Goal: Task Accomplishment & Management: Use online tool/utility

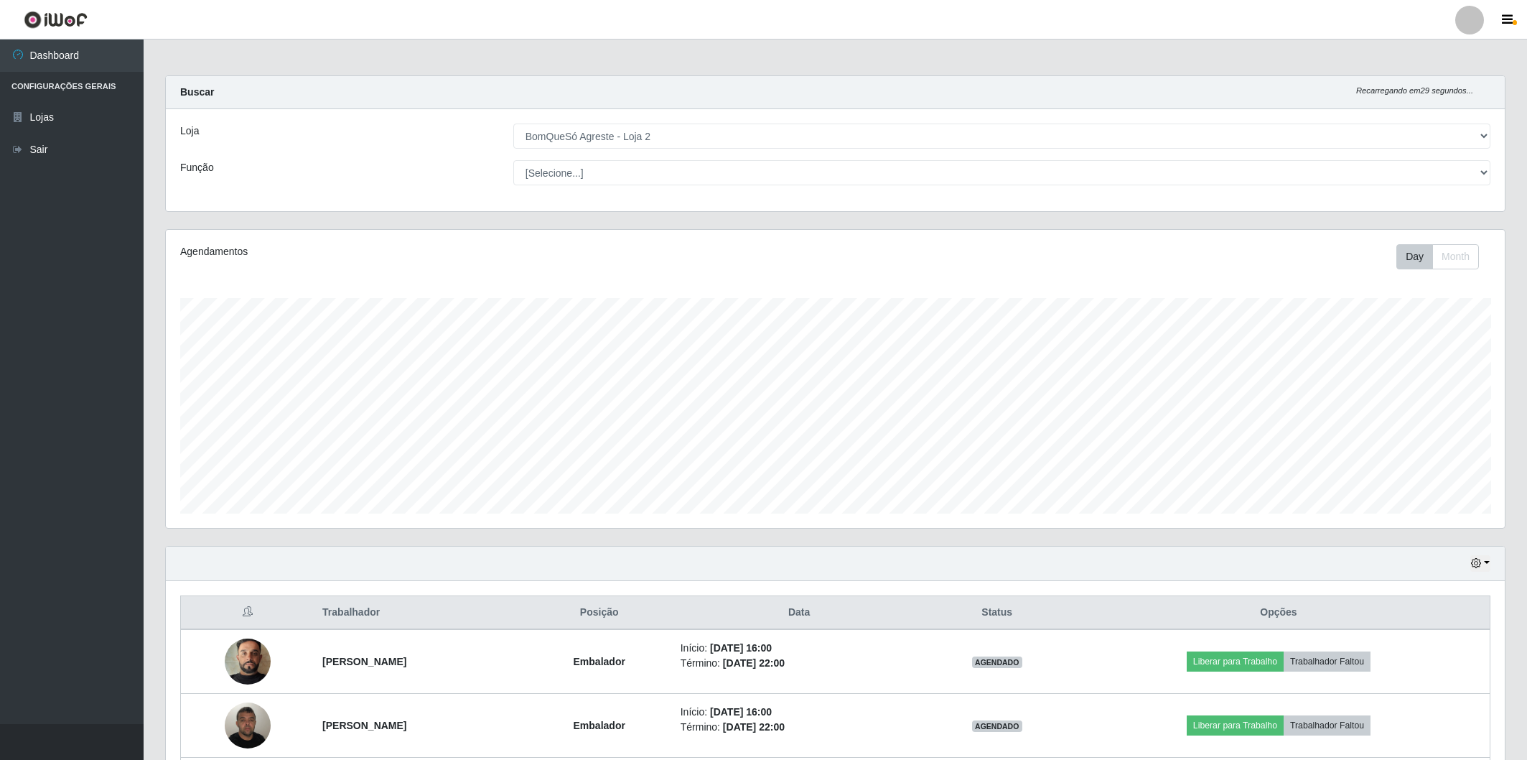
select select "214"
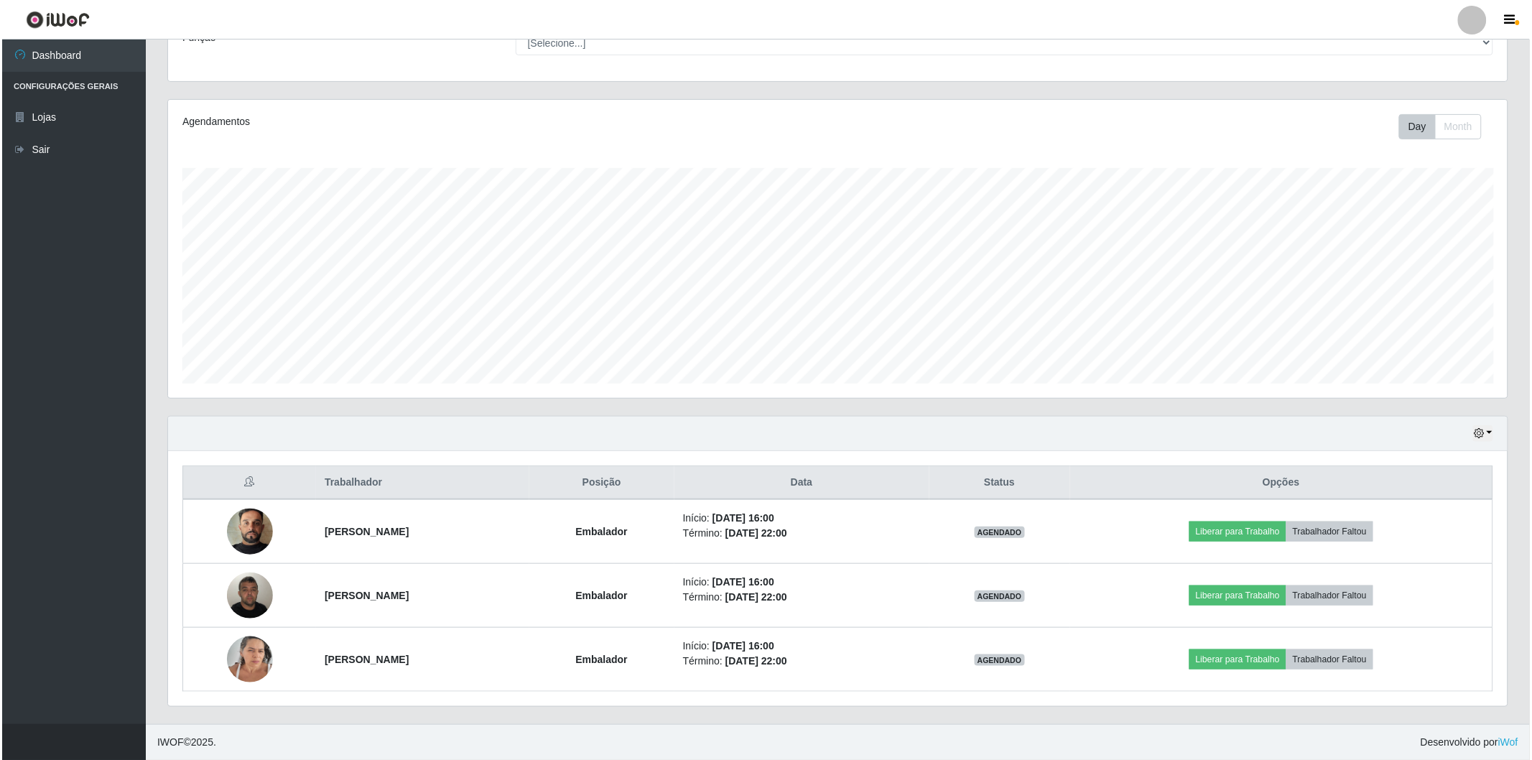
scroll to position [297, 1339]
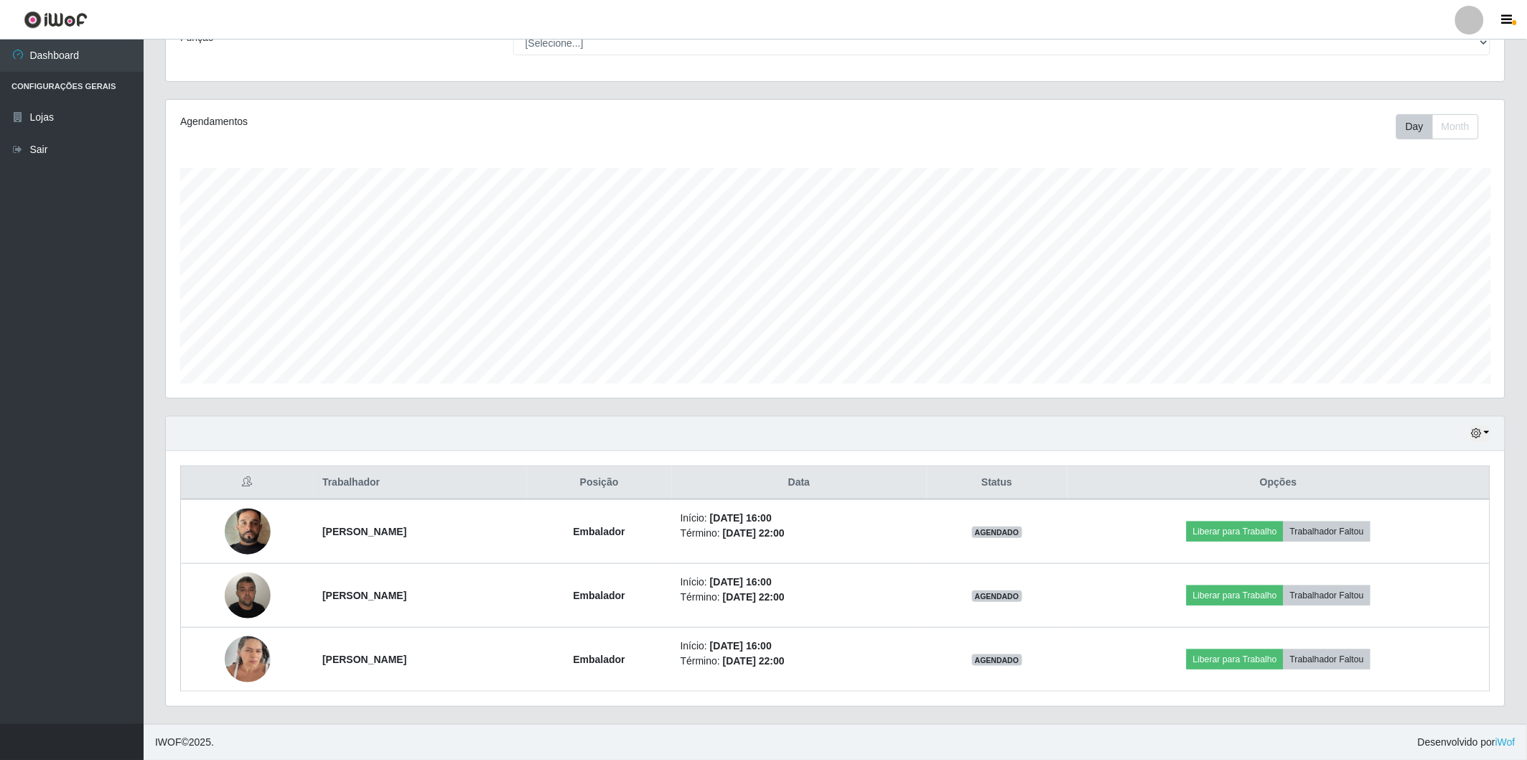
click at [228, 426] on div "Hoje 1 dia 3 dias 1 Semana Não encerrados" at bounding box center [835, 433] width 1339 height 34
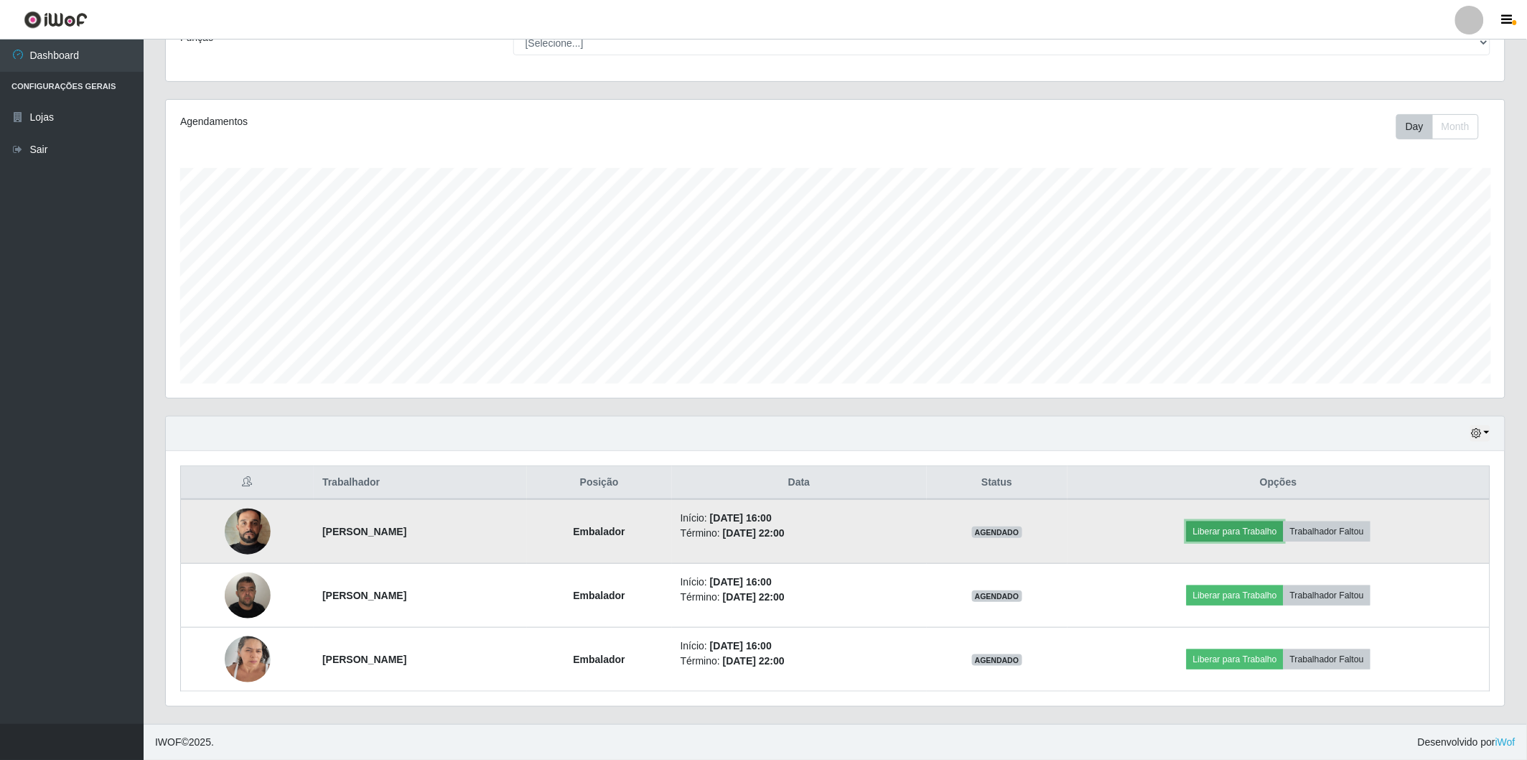
click at [1255, 533] on button "Liberar para Trabalho" at bounding box center [1235, 531] width 97 height 20
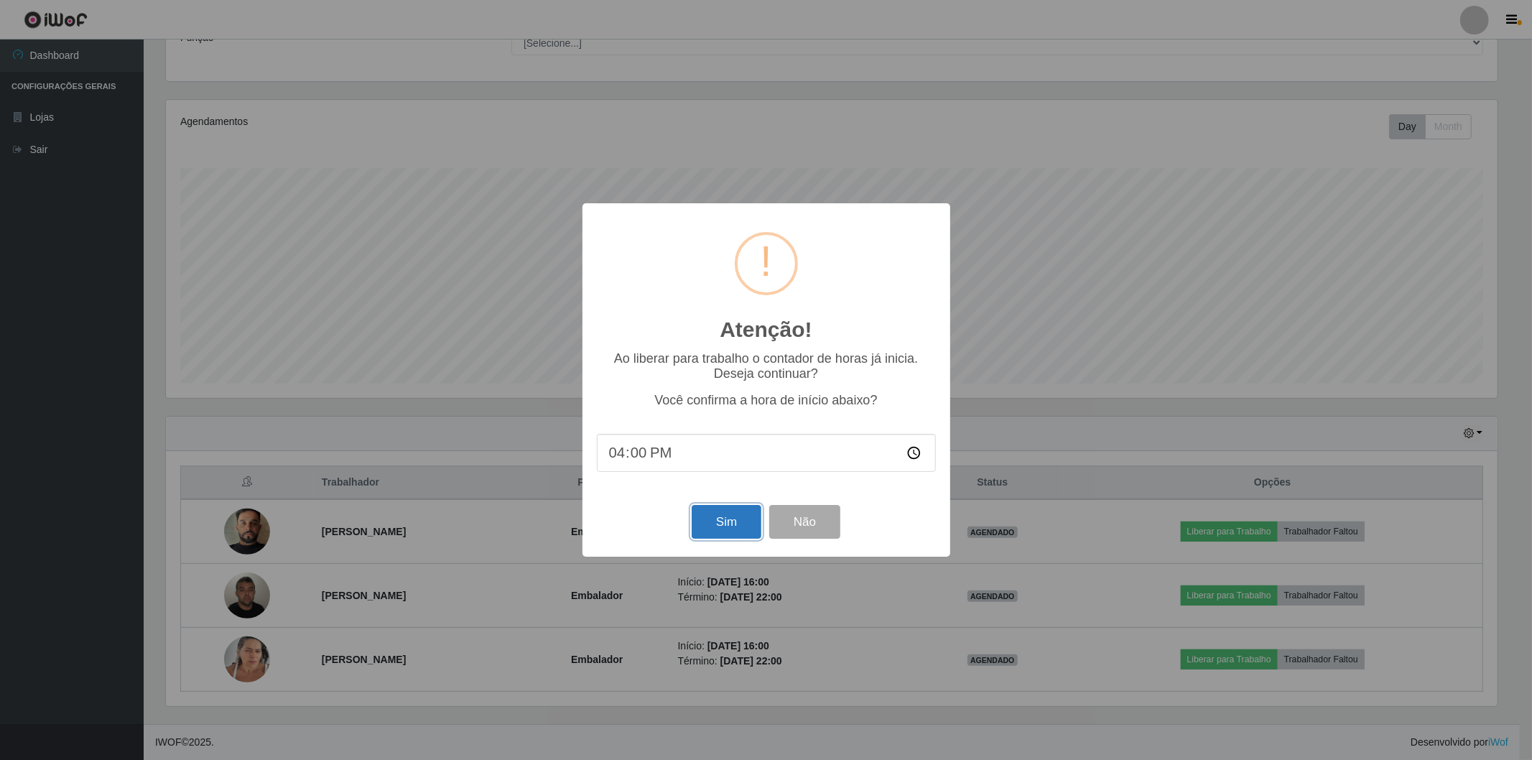
click at [742, 521] on button "Sim" at bounding box center [726, 522] width 70 height 34
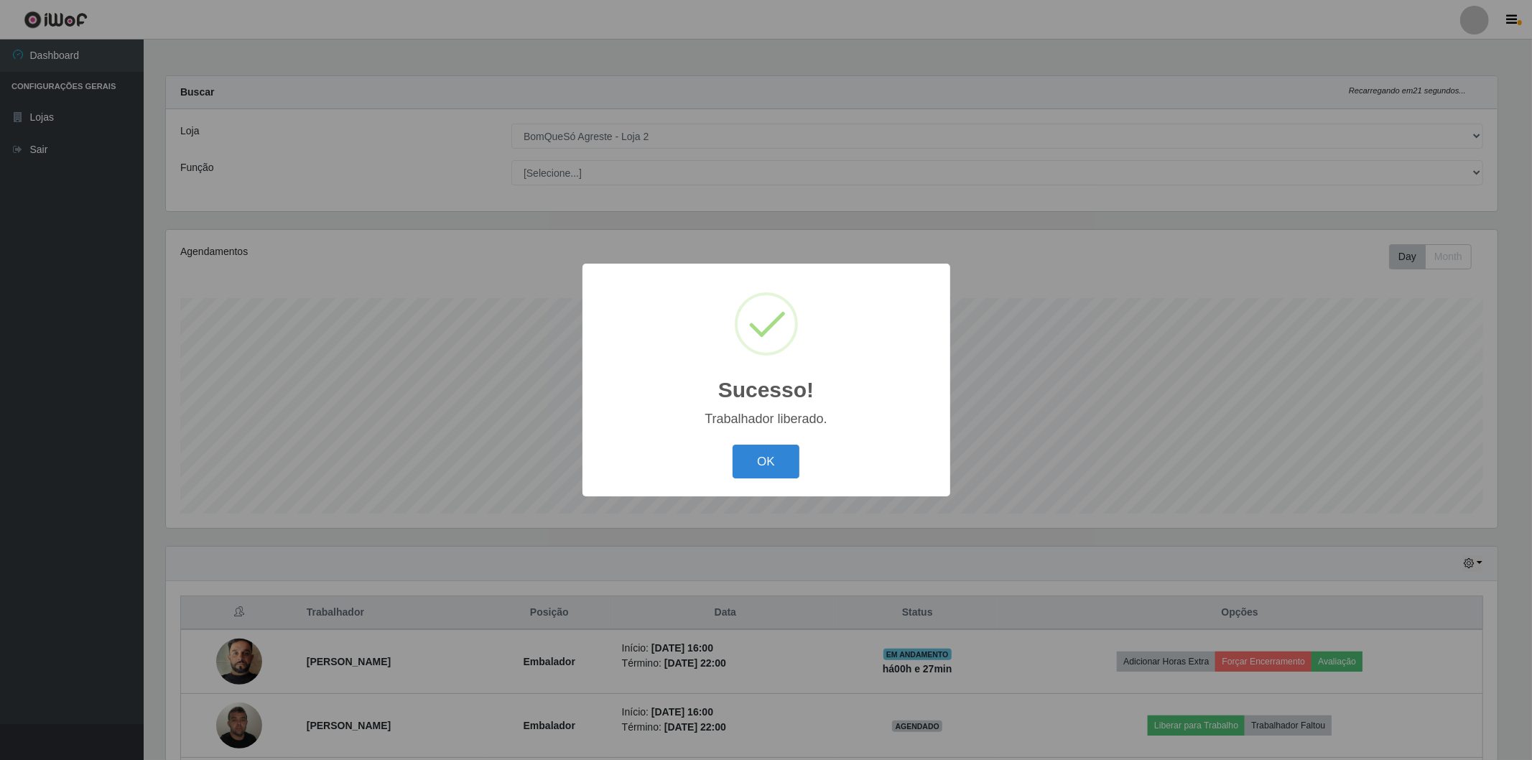
click at [731, 465] on div "OK Cancel" at bounding box center [766, 461] width 339 height 41
click at [754, 465] on button "OK" at bounding box center [765, 461] width 67 height 34
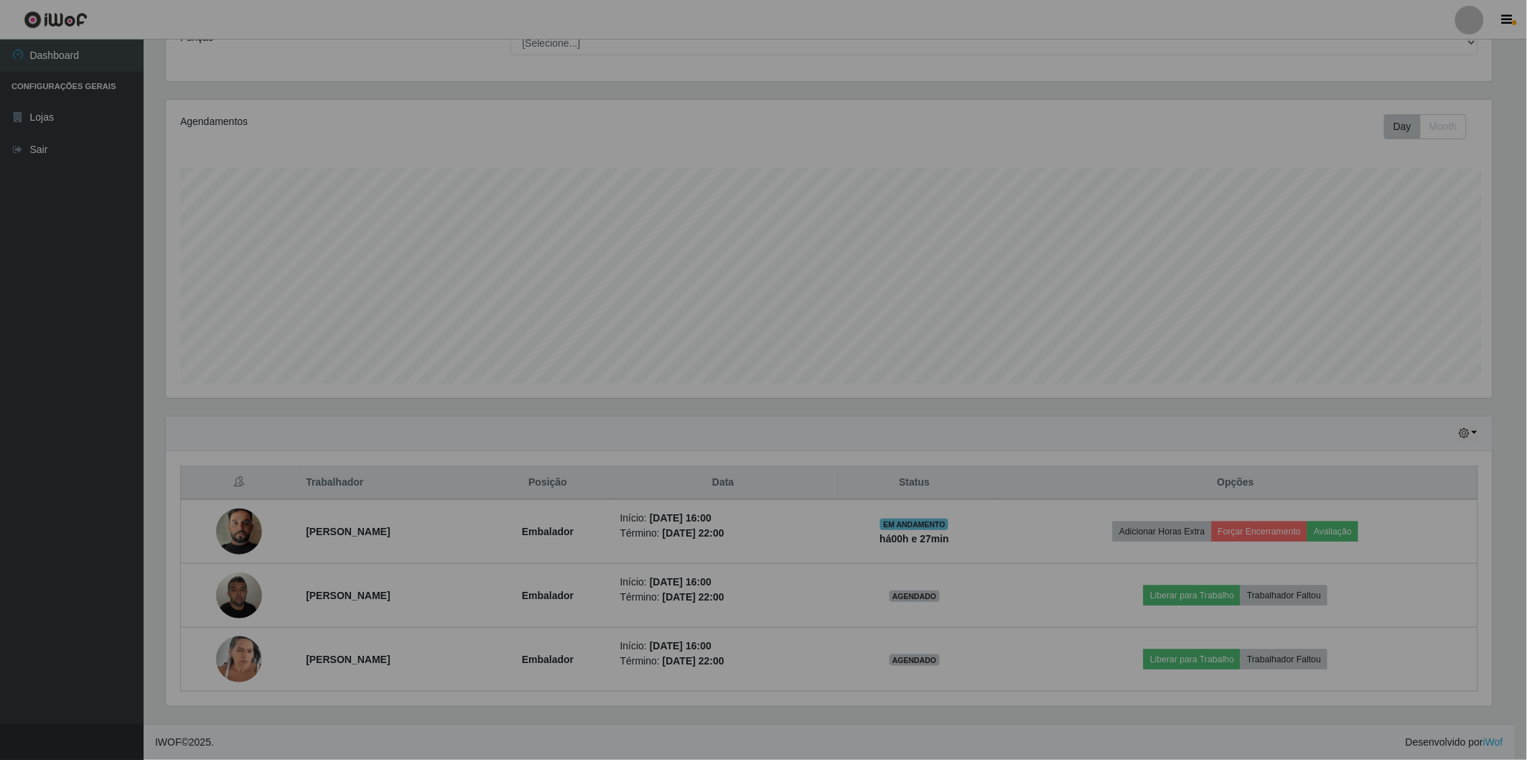
scroll to position [297, 1339]
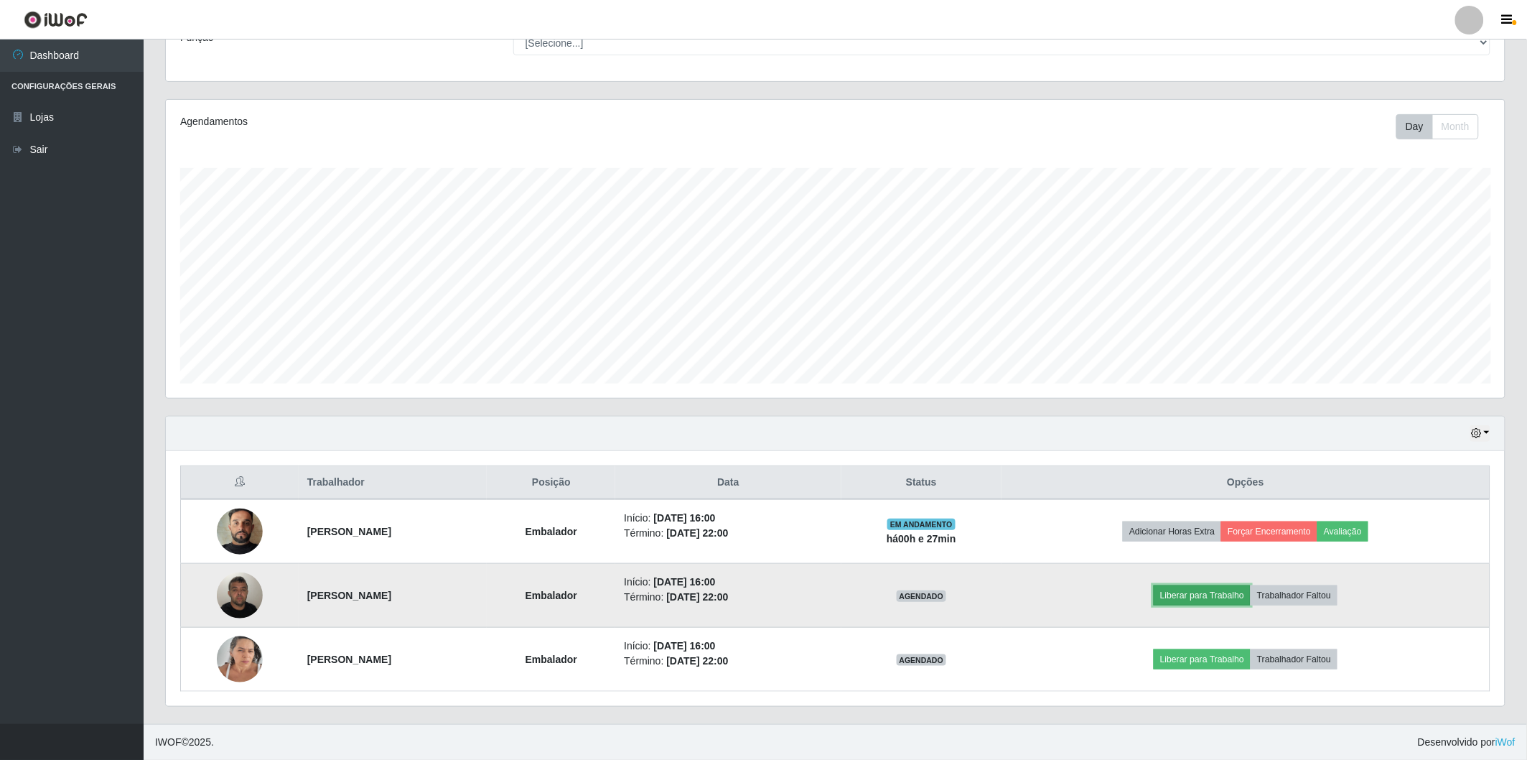
click at [1188, 600] on button "Liberar para Trabalho" at bounding box center [1202, 595] width 97 height 20
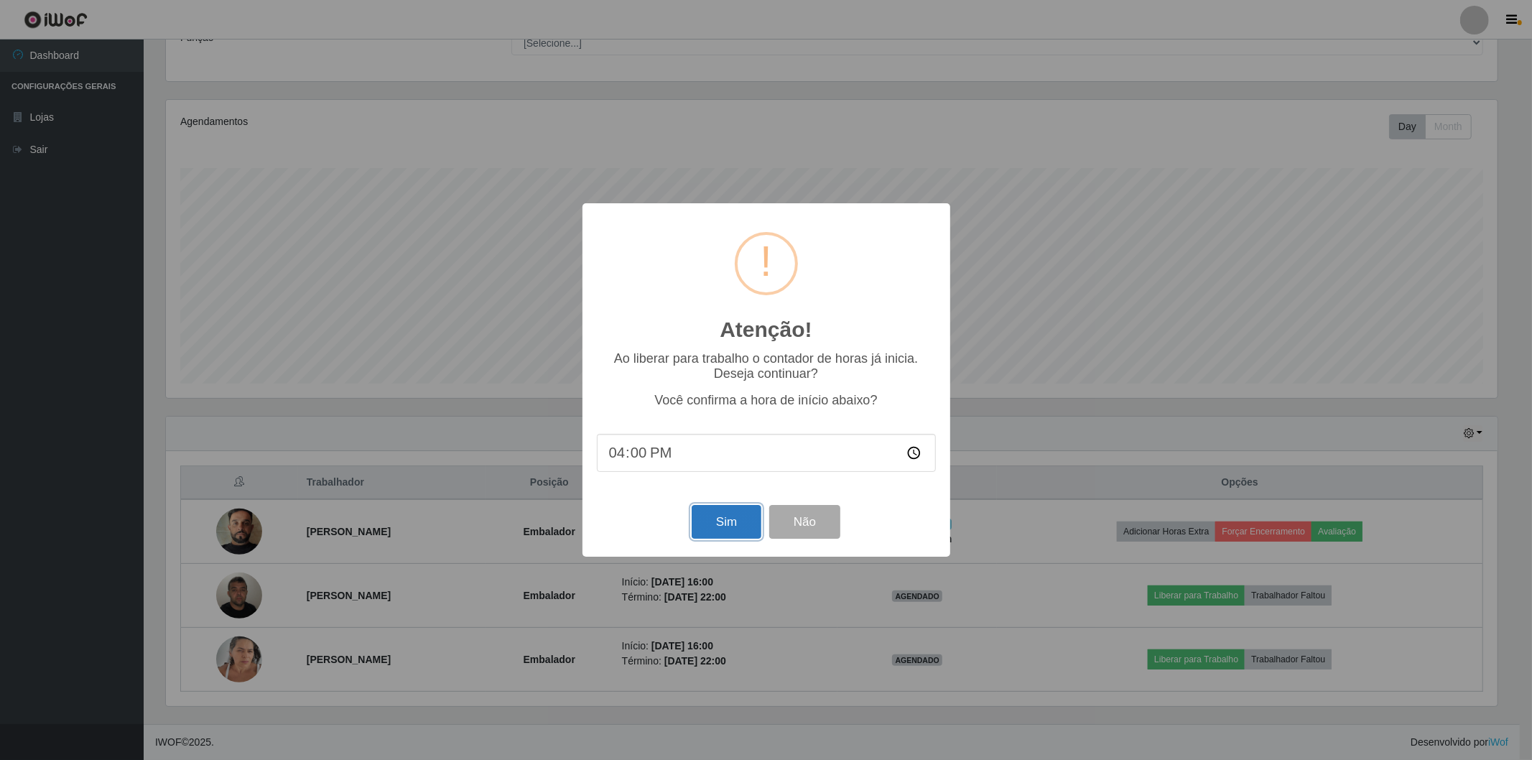
click at [748, 533] on button "Sim" at bounding box center [726, 522] width 70 height 34
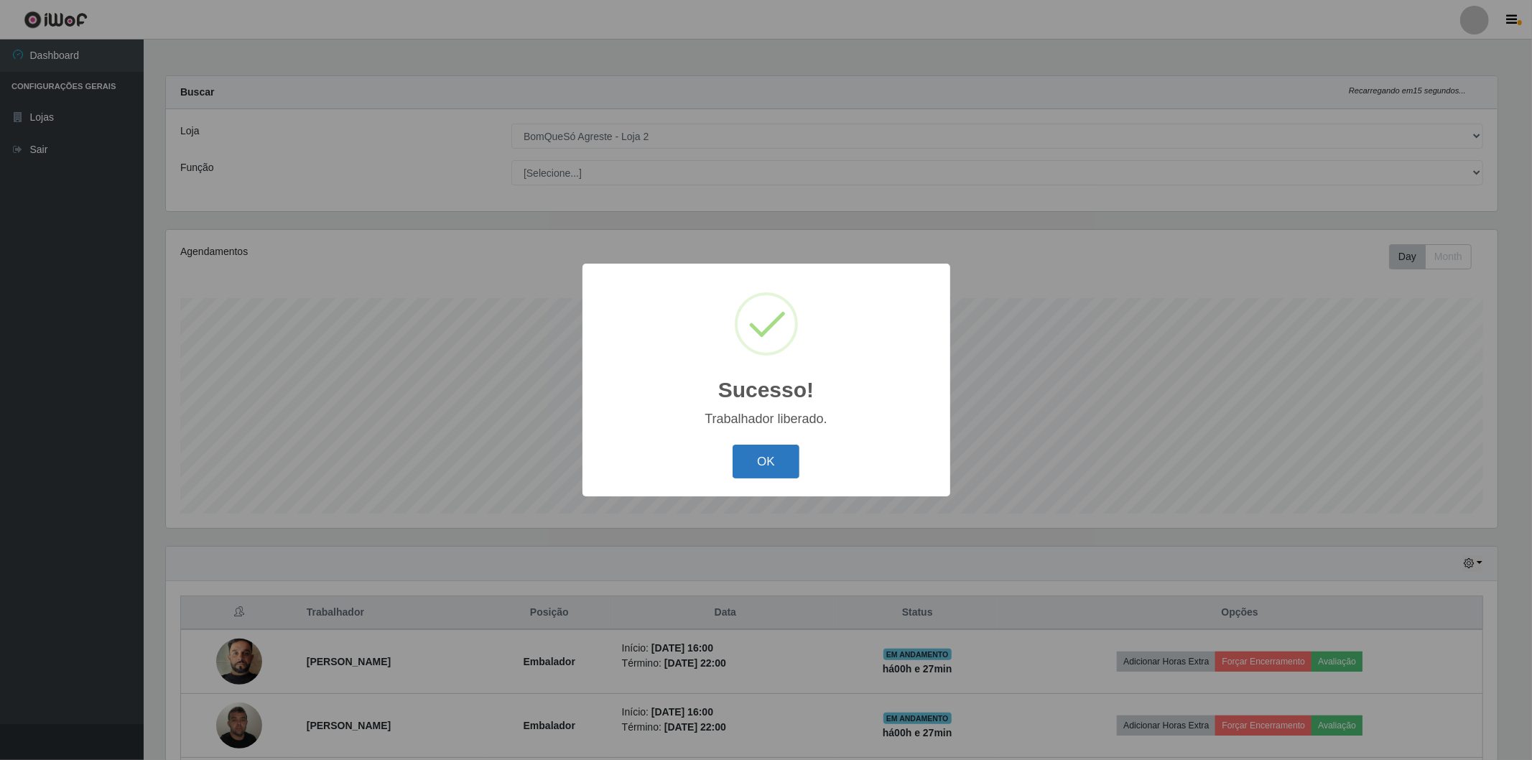
click at [773, 458] on button "OK" at bounding box center [765, 461] width 67 height 34
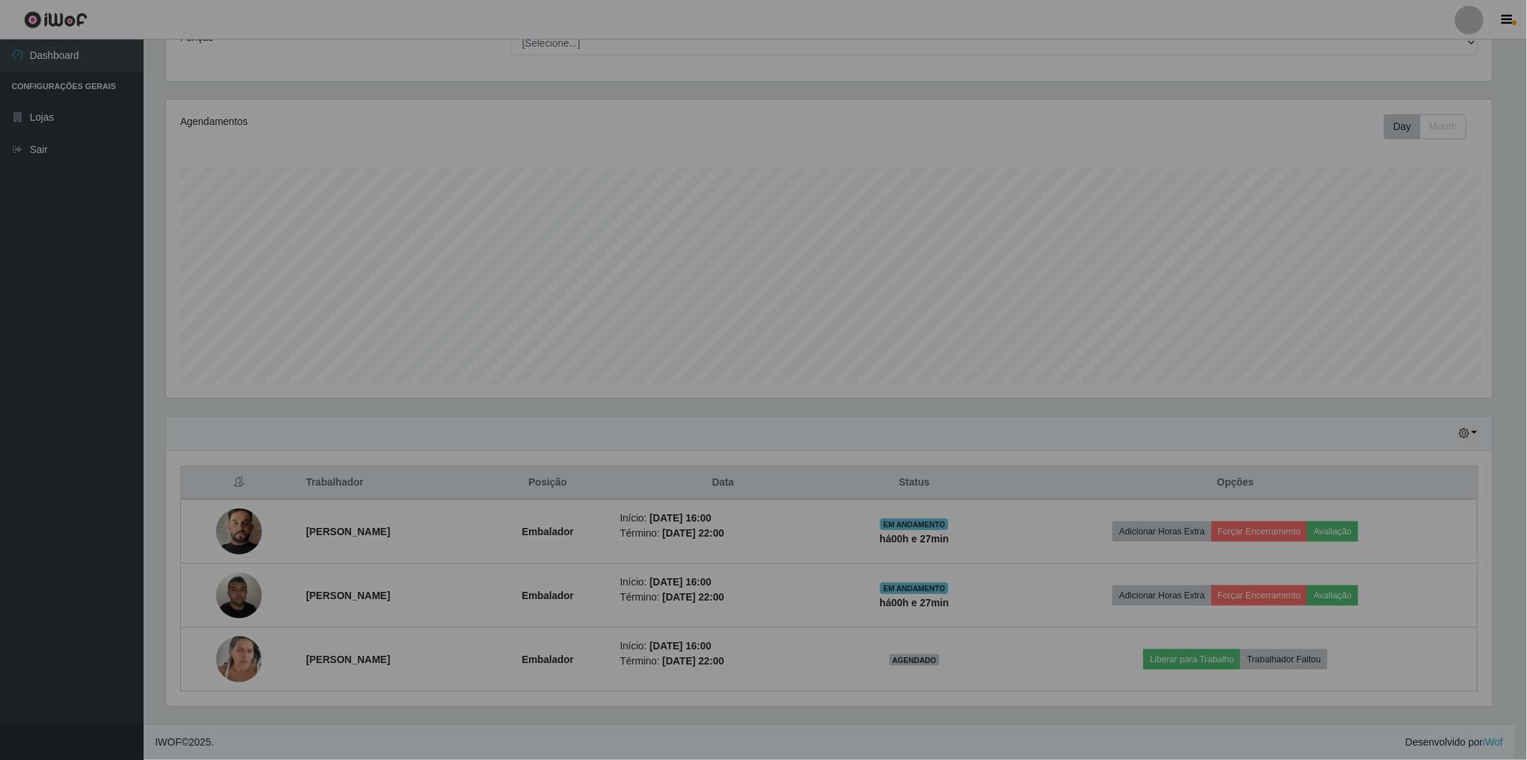
scroll to position [297, 1339]
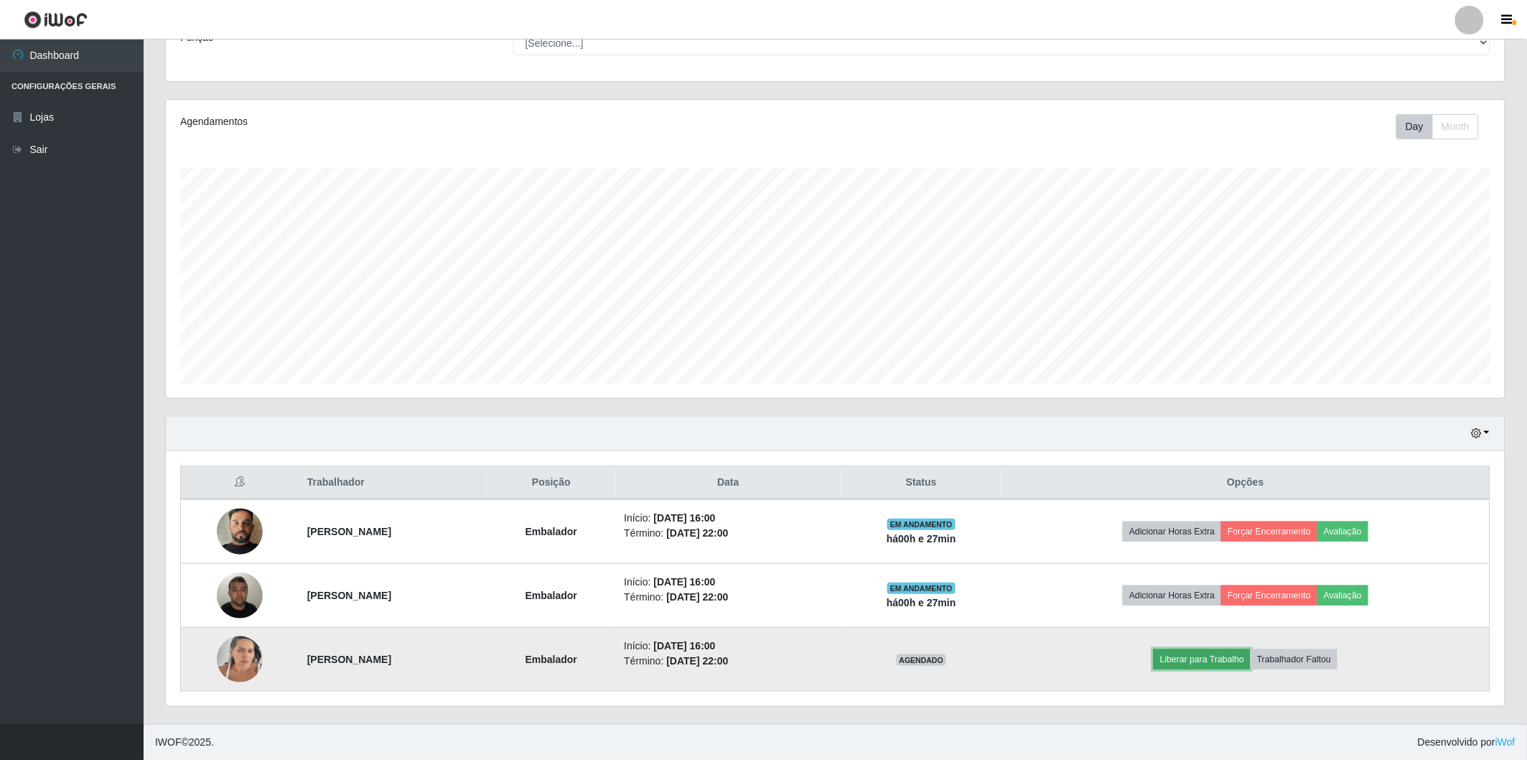
click at [1212, 653] on button "Liberar para Trabalho" at bounding box center [1202, 659] width 97 height 20
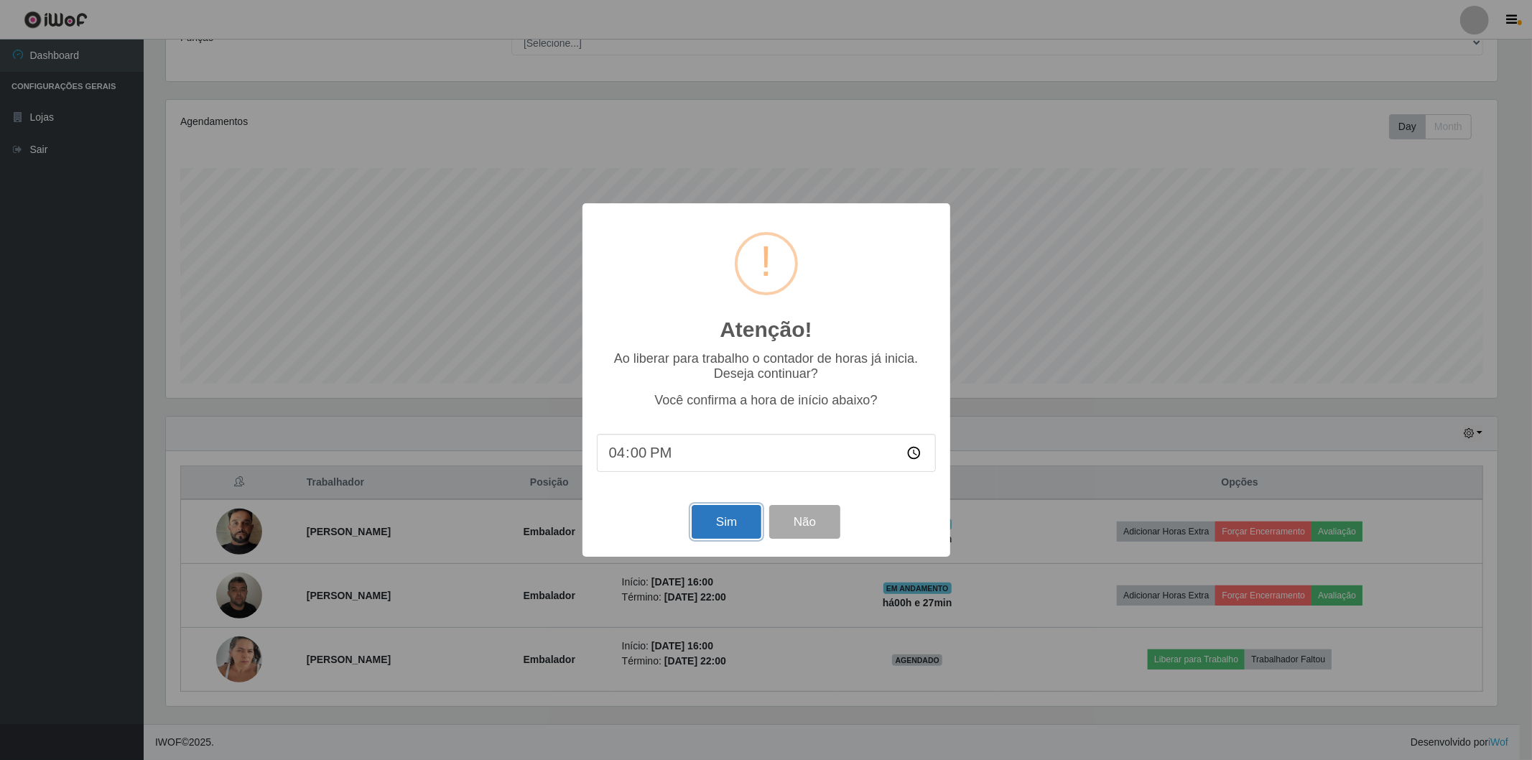
click at [722, 520] on button "Sim" at bounding box center [726, 522] width 70 height 34
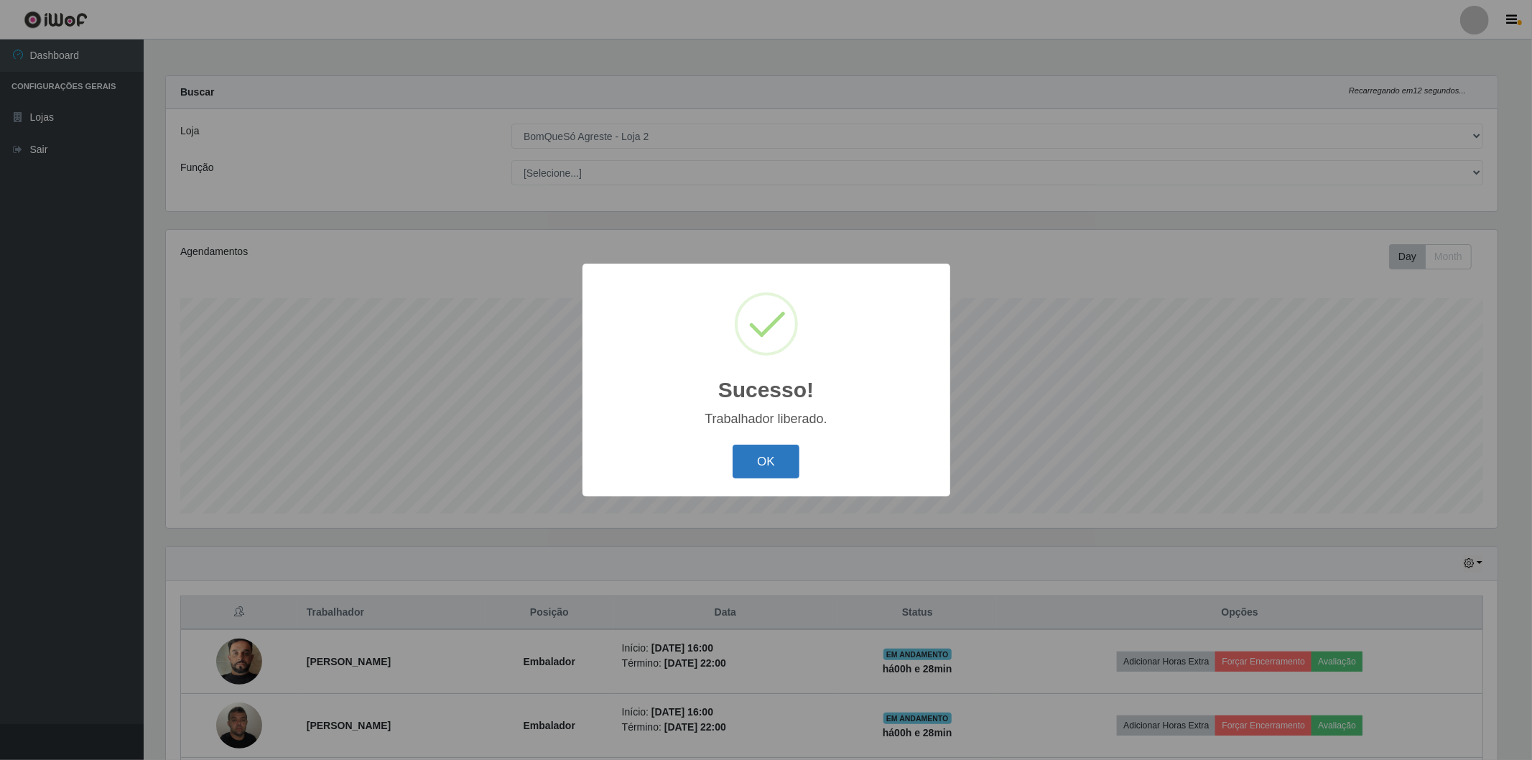
click at [775, 457] on button "OK" at bounding box center [765, 461] width 67 height 34
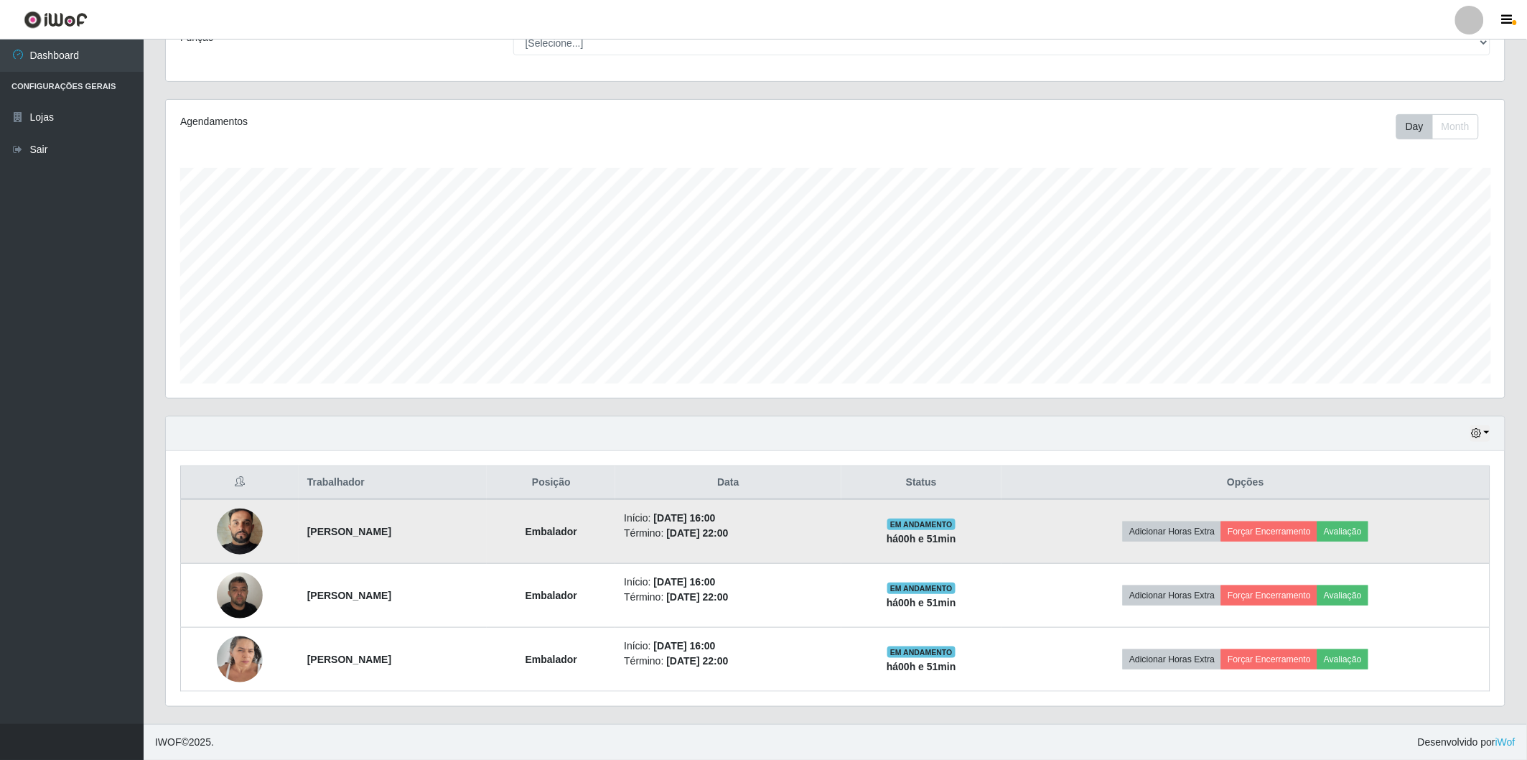
scroll to position [50, 0]
